Goal: Find specific page/section: Locate item on page

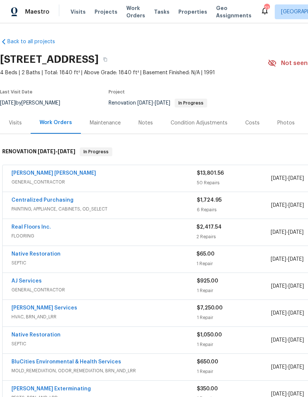
click at [71, 230] on div "Real Floors Inc." at bounding box center [103, 227] width 185 height 9
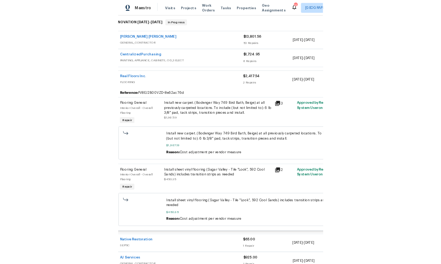
scroll to position [118, 15]
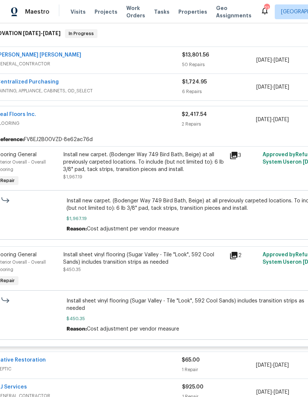
click at [232, 256] on icon at bounding box center [233, 255] width 7 height 7
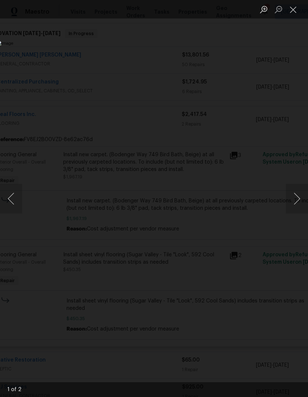
click at [294, 200] on button "Next image" at bounding box center [297, 199] width 22 height 30
click at [14, 203] on button "Previous image" at bounding box center [11, 199] width 22 height 30
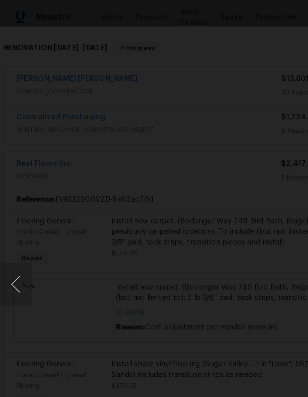
click at [142, 180] on img "Lightbox" at bounding box center [72, 199] width 245 height 316
click at [140, 197] on img "Lightbox" at bounding box center [72, 199] width 245 height 316
click at [143, 174] on img "Lightbox" at bounding box center [87, 200] width 492 height 634
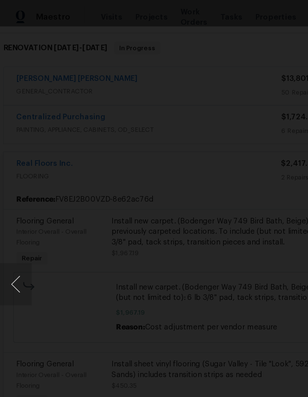
click at [16, 201] on button "Previous image" at bounding box center [11, 199] width 22 height 30
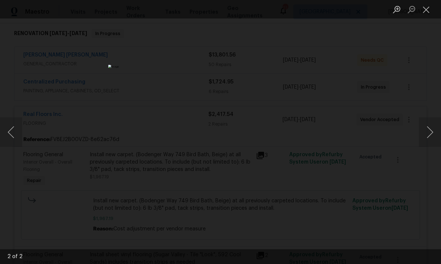
click at [308, 8] on button "Close lightbox" at bounding box center [426, 9] width 15 height 13
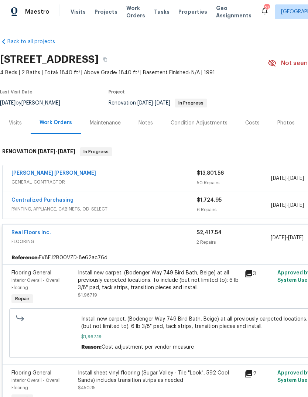
scroll to position [0, 0]
